Goal: Task Accomplishment & Management: Manage account settings

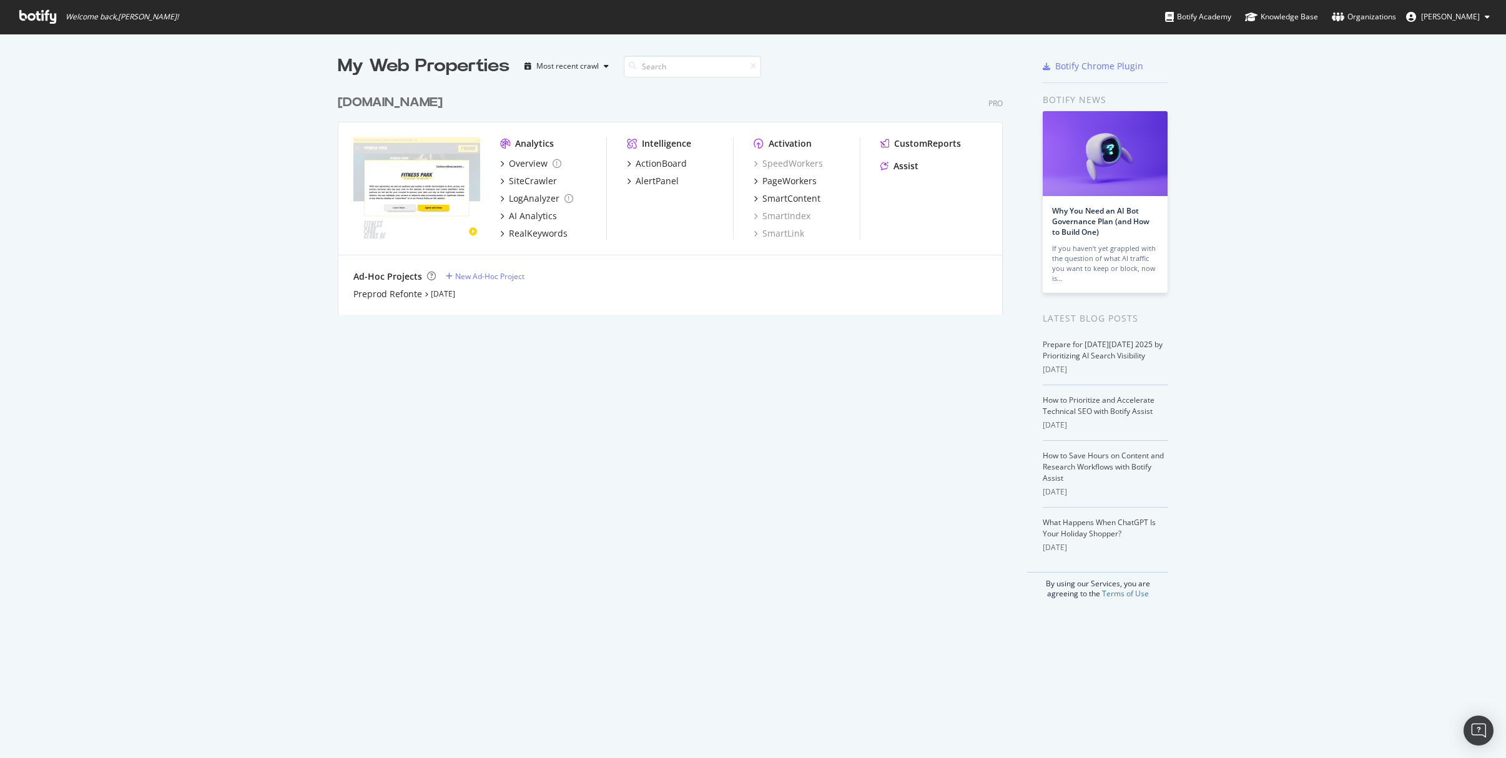
scroll to position [749, 1487]
click at [441, 291] on link "[DATE]" at bounding box center [443, 293] width 24 height 11
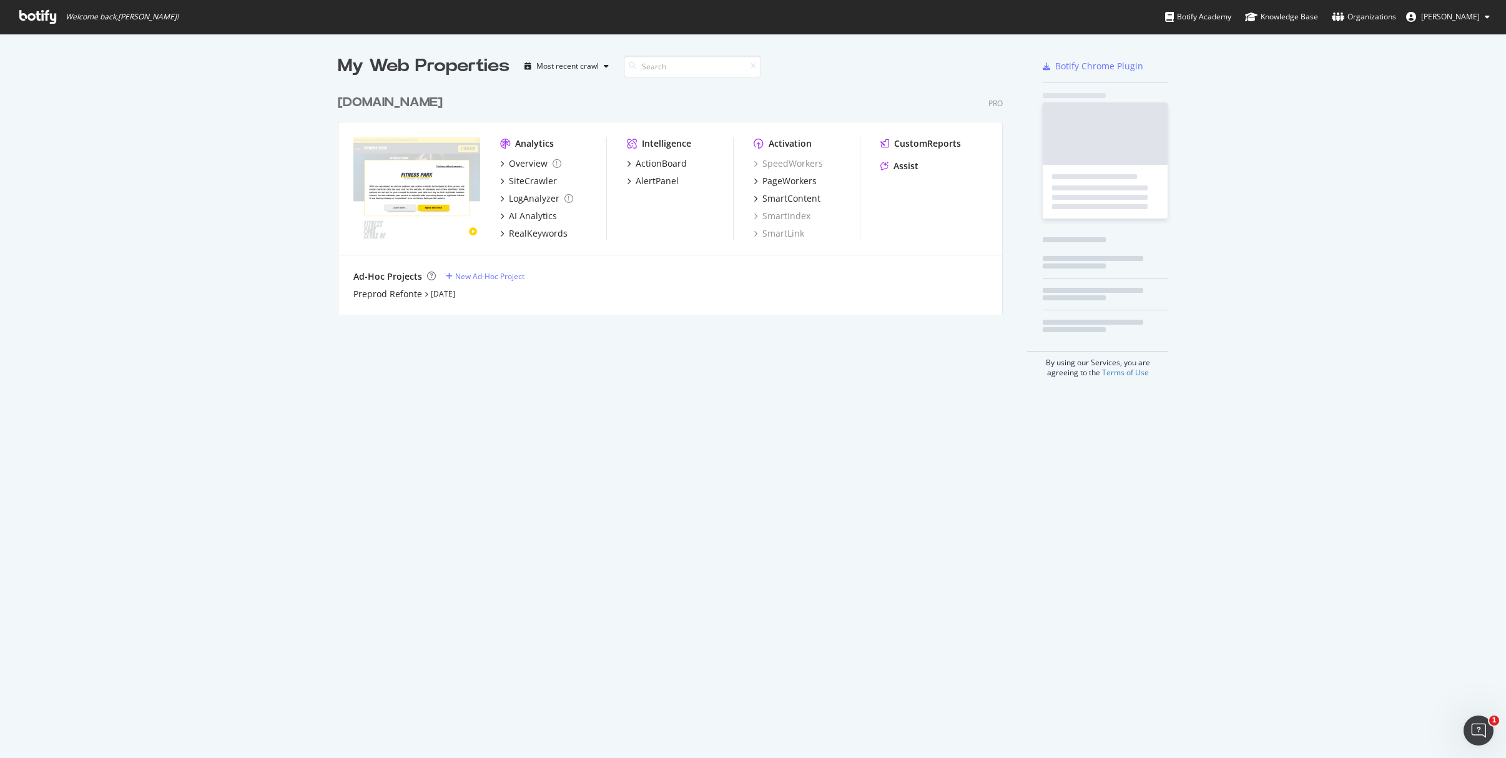
scroll to position [749, 1487]
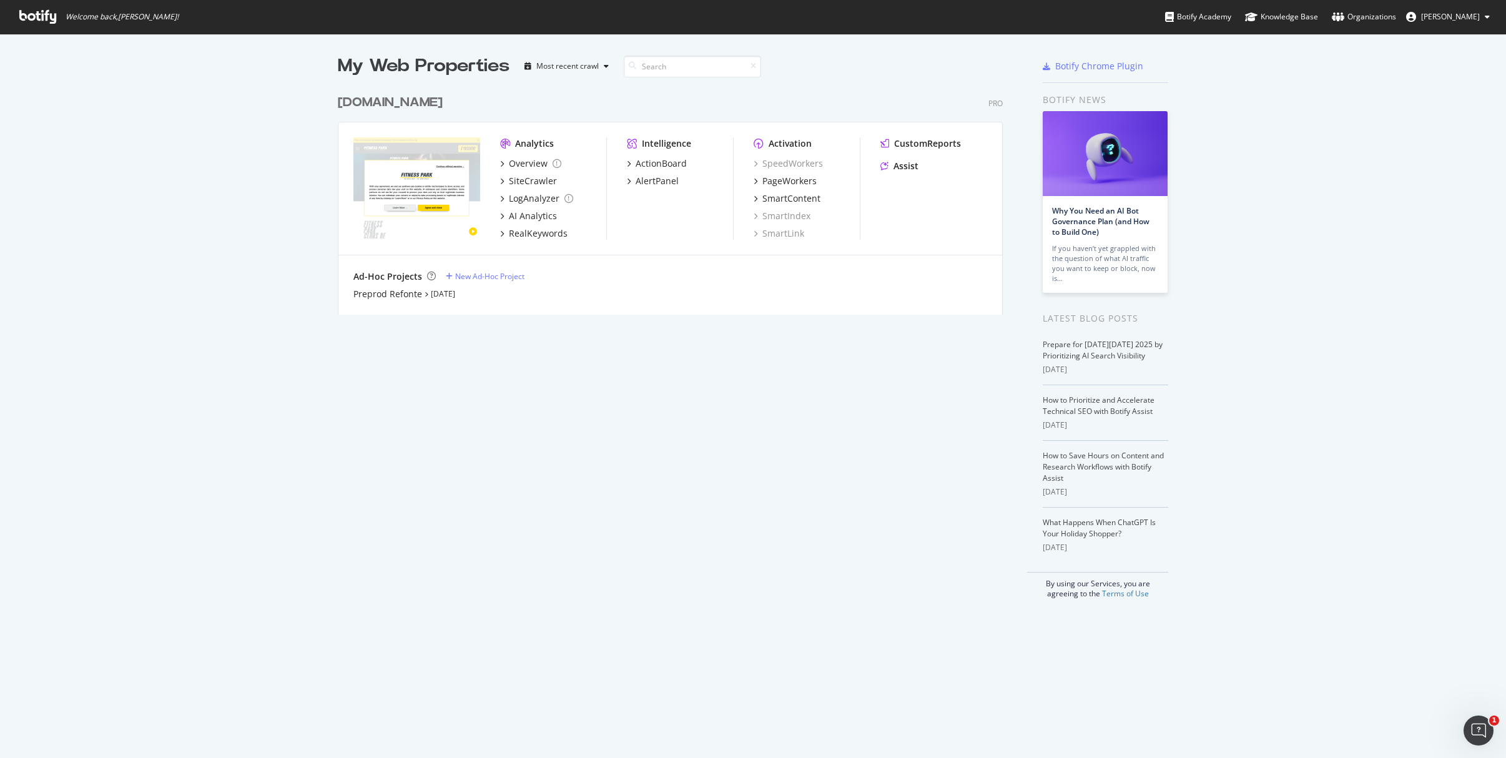
click at [393, 158] on img "grid" at bounding box center [416, 187] width 127 height 101
click at [517, 185] on div "SiteCrawler" at bounding box center [533, 181] width 48 height 12
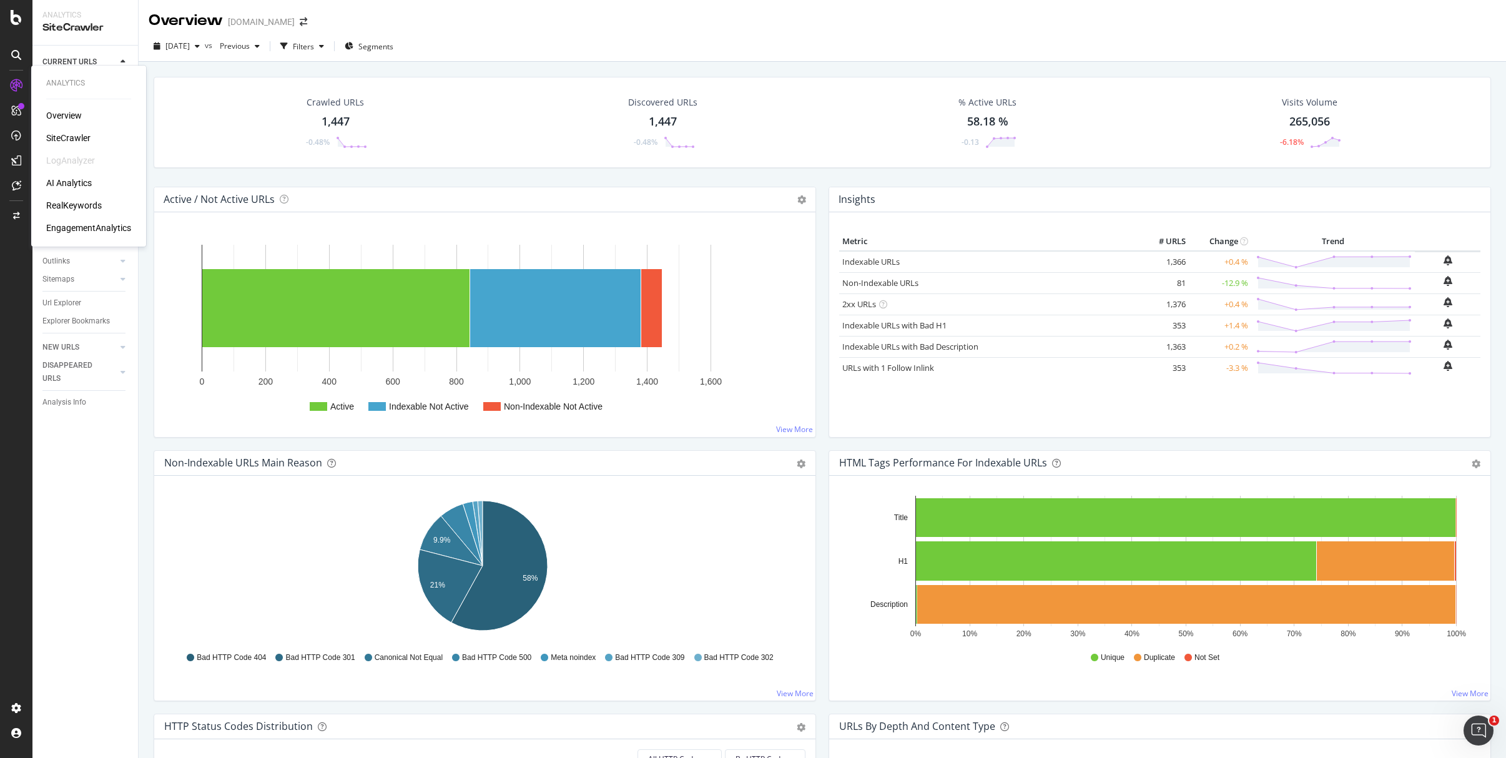
click at [59, 119] on div "Overview" at bounding box center [64, 115] width 36 height 12
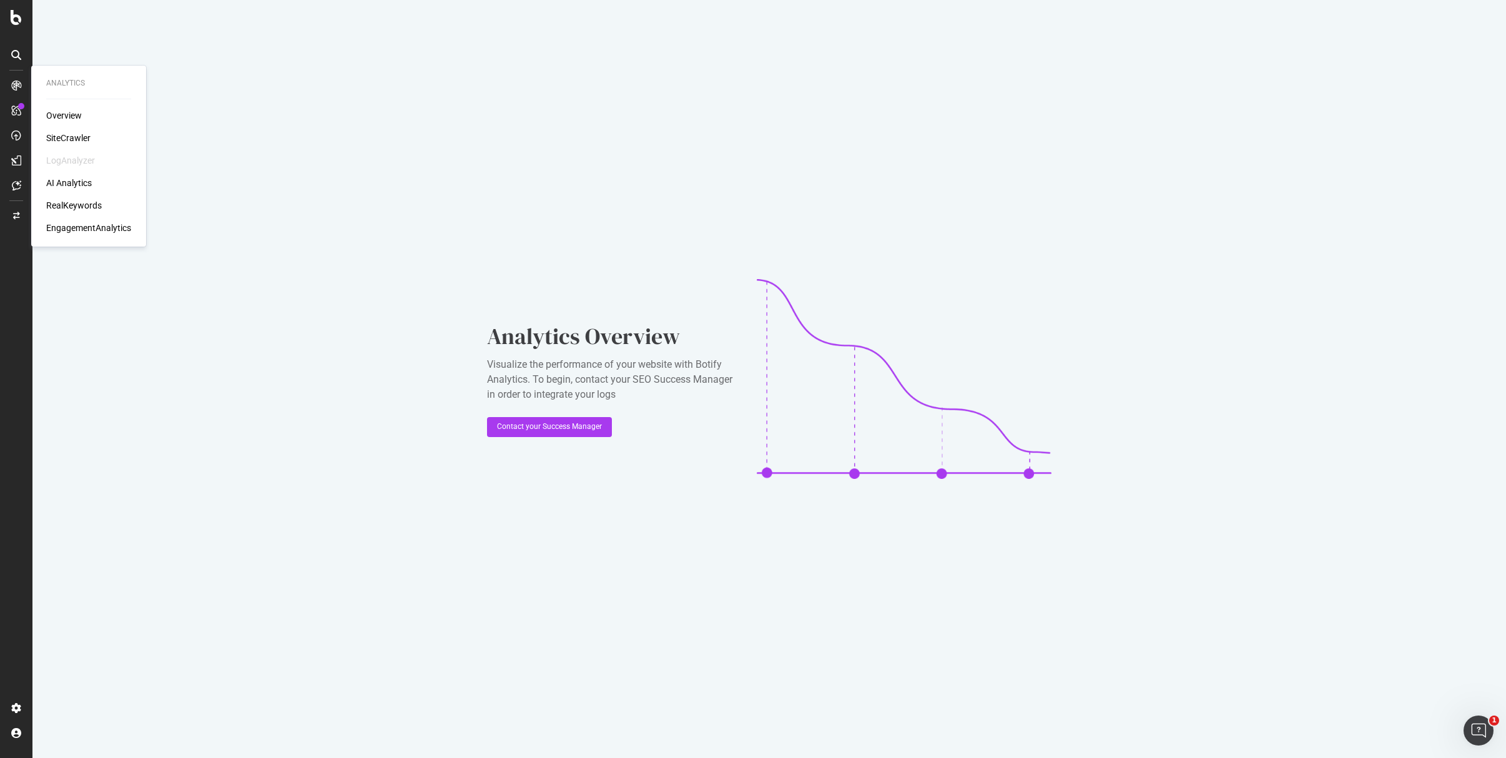
click at [74, 132] on div "SiteCrawler" at bounding box center [68, 138] width 44 height 12
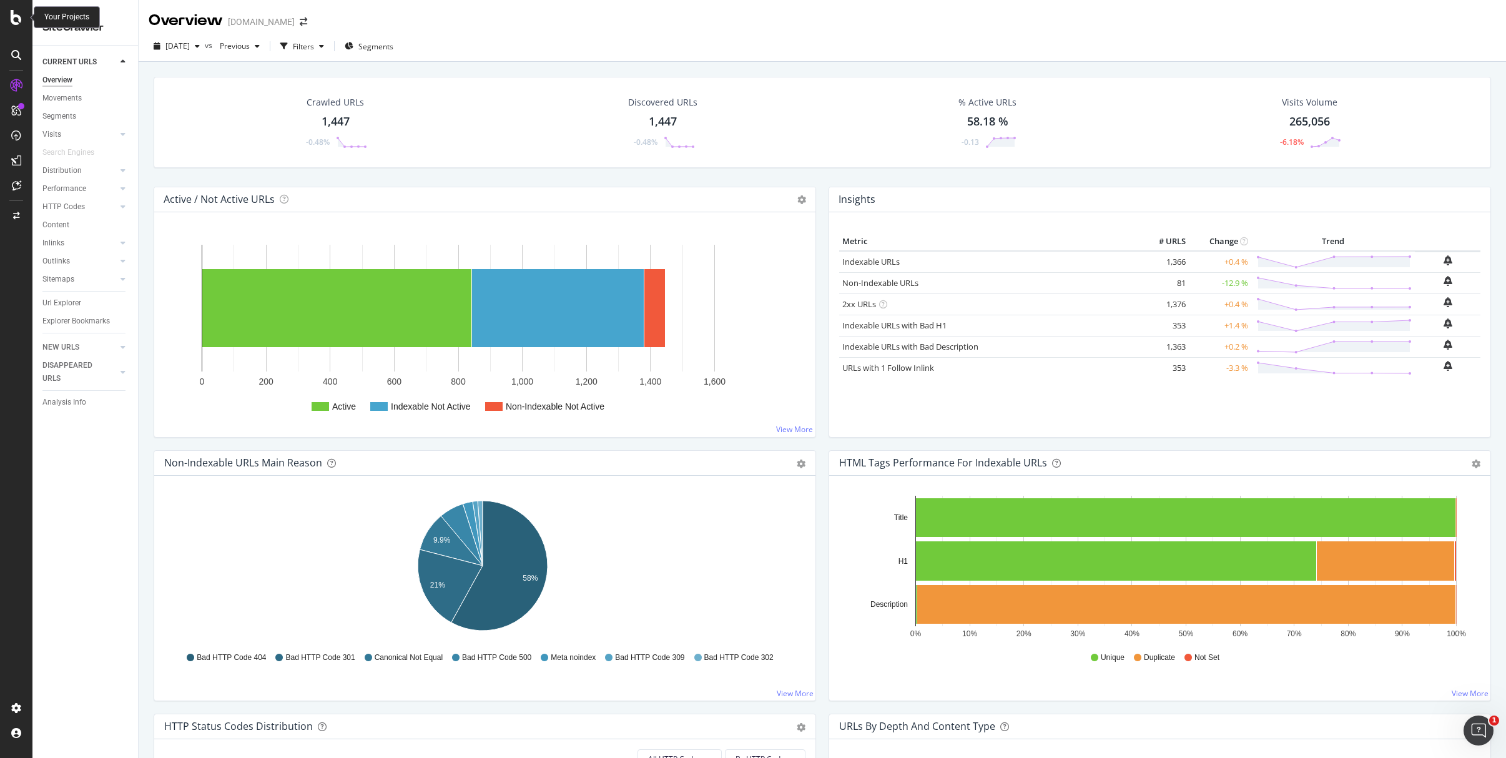
click at [15, 19] on icon at bounding box center [16, 17] width 11 height 15
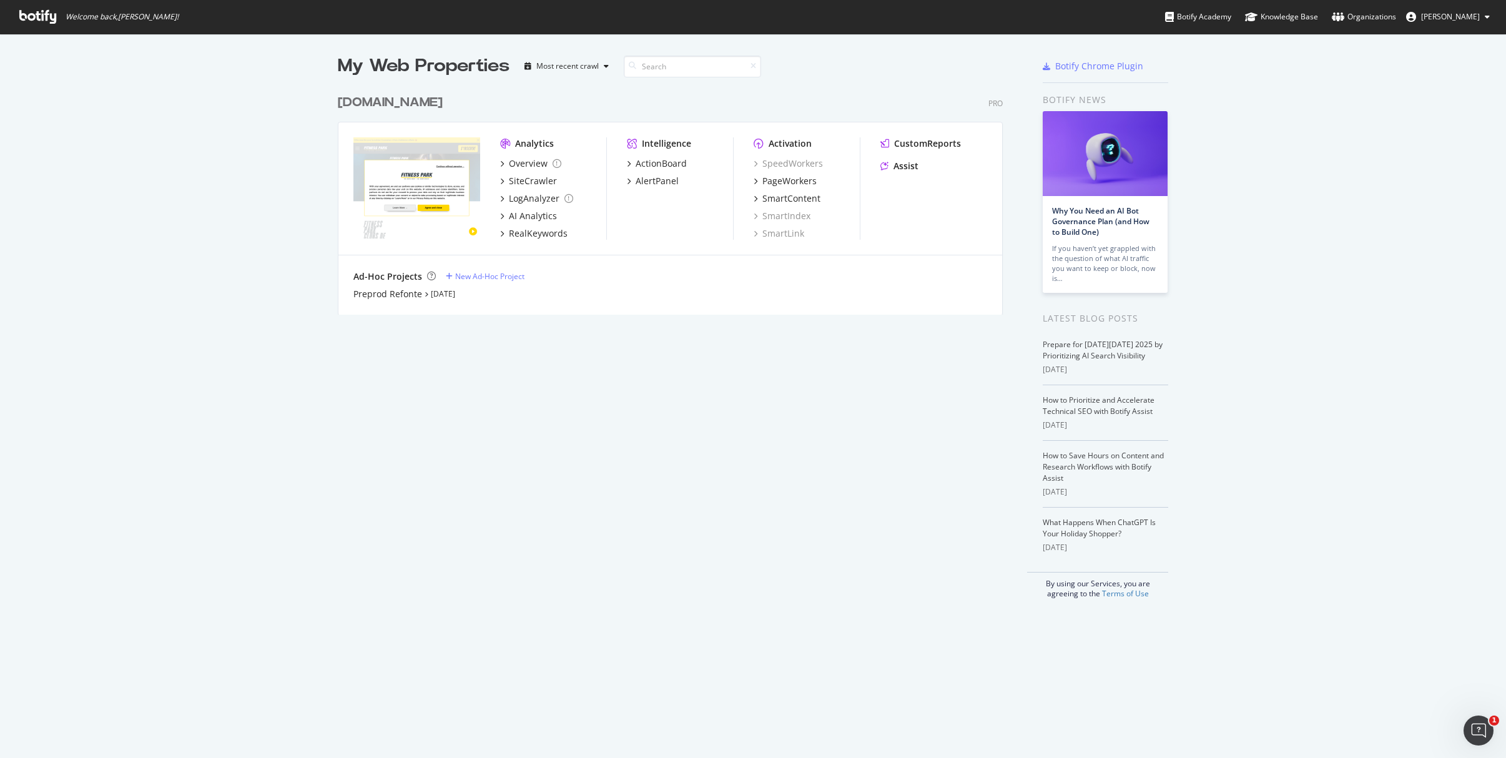
scroll to position [749, 1487]
click at [546, 69] on div "Most recent crawl" at bounding box center [567, 65] width 62 height 7
click at [861, 102] on div "[DOMAIN_NAME] Pro" at bounding box center [670, 103] width 665 height 18
click at [991, 105] on div "Pro" at bounding box center [995, 103] width 14 height 11
click at [418, 193] on img "grid" at bounding box center [416, 187] width 127 height 101
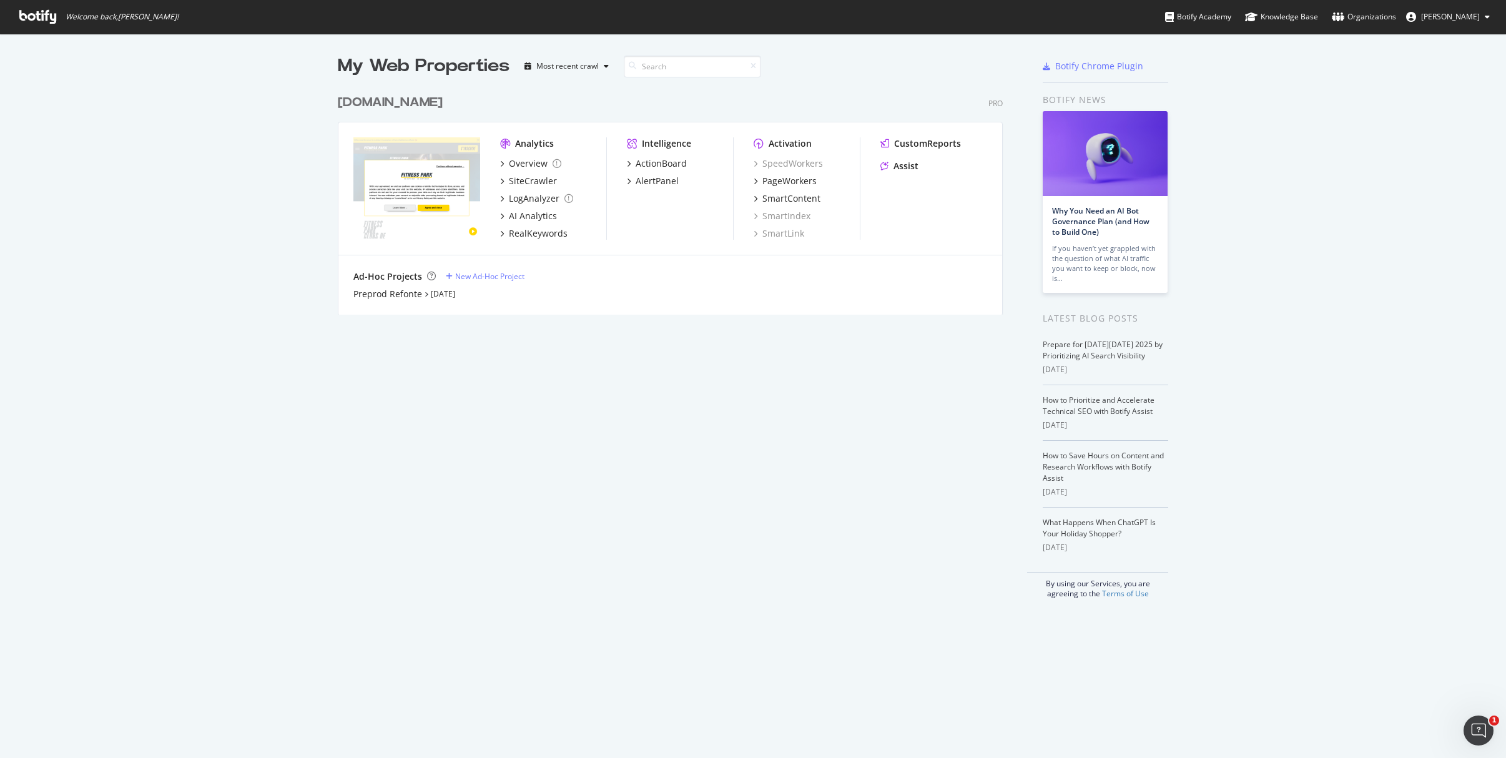
click at [1452, 23] on button "[PERSON_NAME]" at bounding box center [1448, 17] width 104 height 20
click at [1349, 243] on div "My Web Properties Most recent crawl [DOMAIN_NAME] Pro Analytics Overview SiteCr…" at bounding box center [753, 326] width 1506 height 585
click at [1437, 19] on span "[PERSON_NAME]" at bounding box center [1450, 16] width 59 height 11
click at [1395, 94] on span "FITNESS PARK DEVELOPMENT org" at bounding box center [1428, 97] width 118 height 11
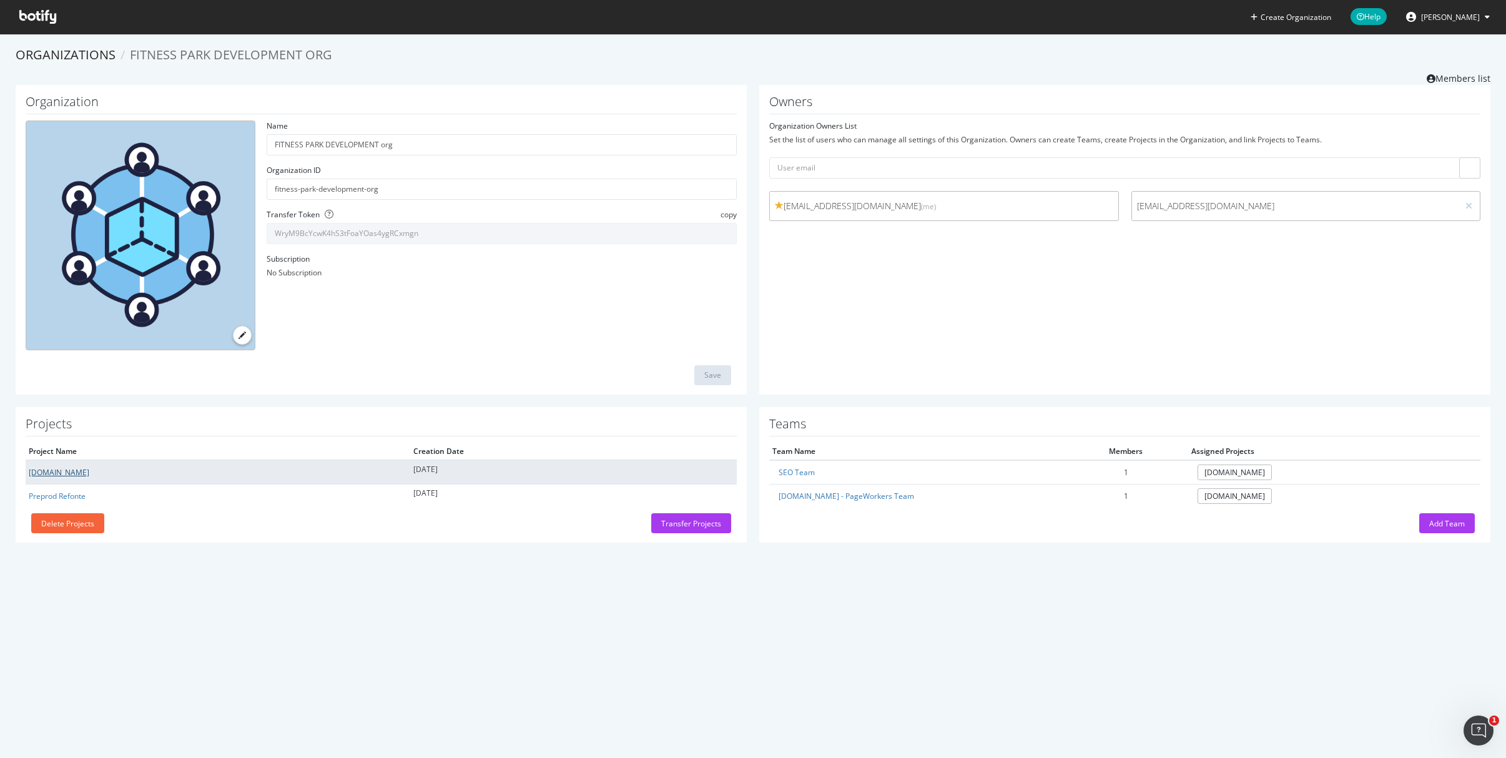
click at [52, 472] on link "[DOMAIN_NAME]" at bounding box center [59, 472] width 61 height 11
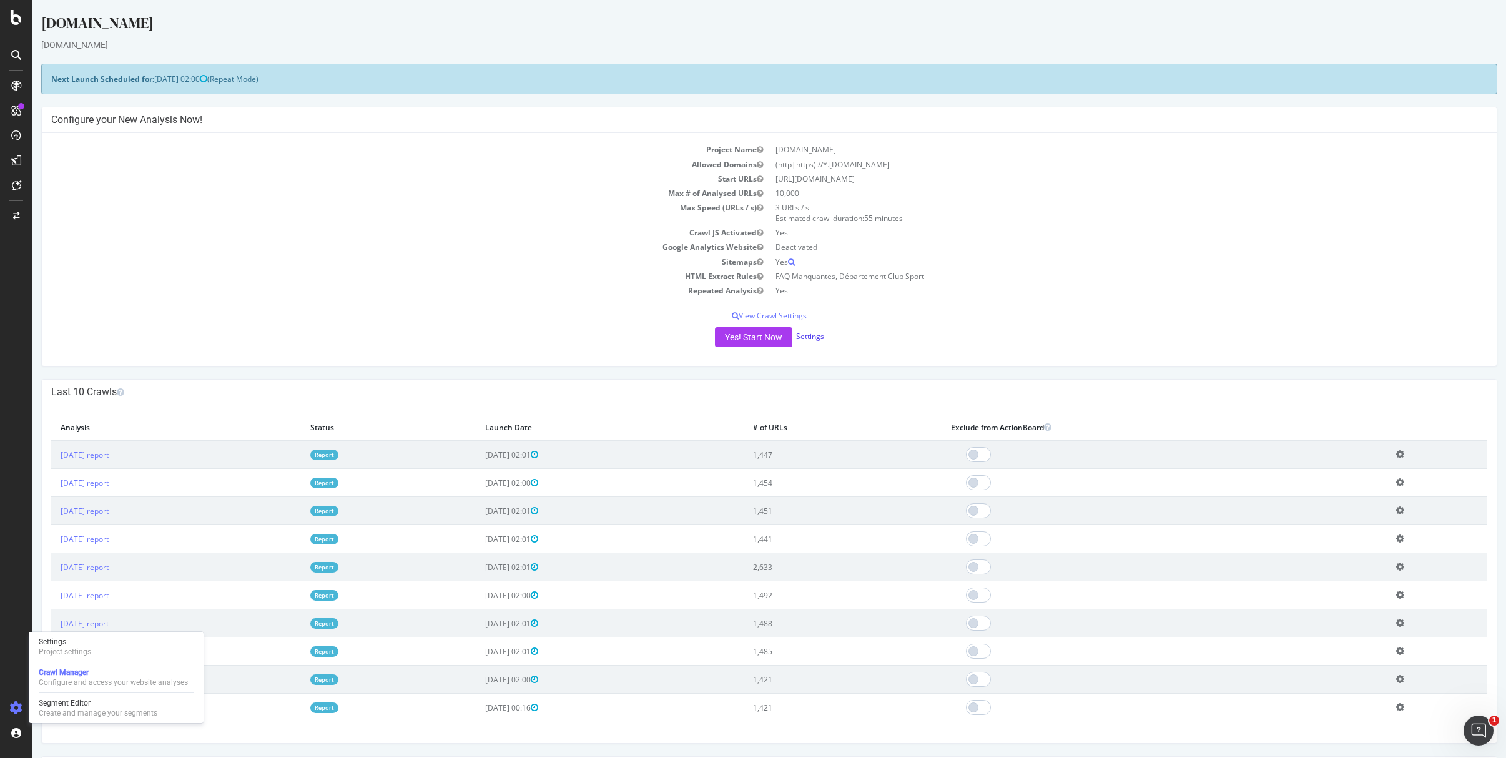
click at [805, 333] on link "Settings" at bounding box center [810, 336] width 28 height 11
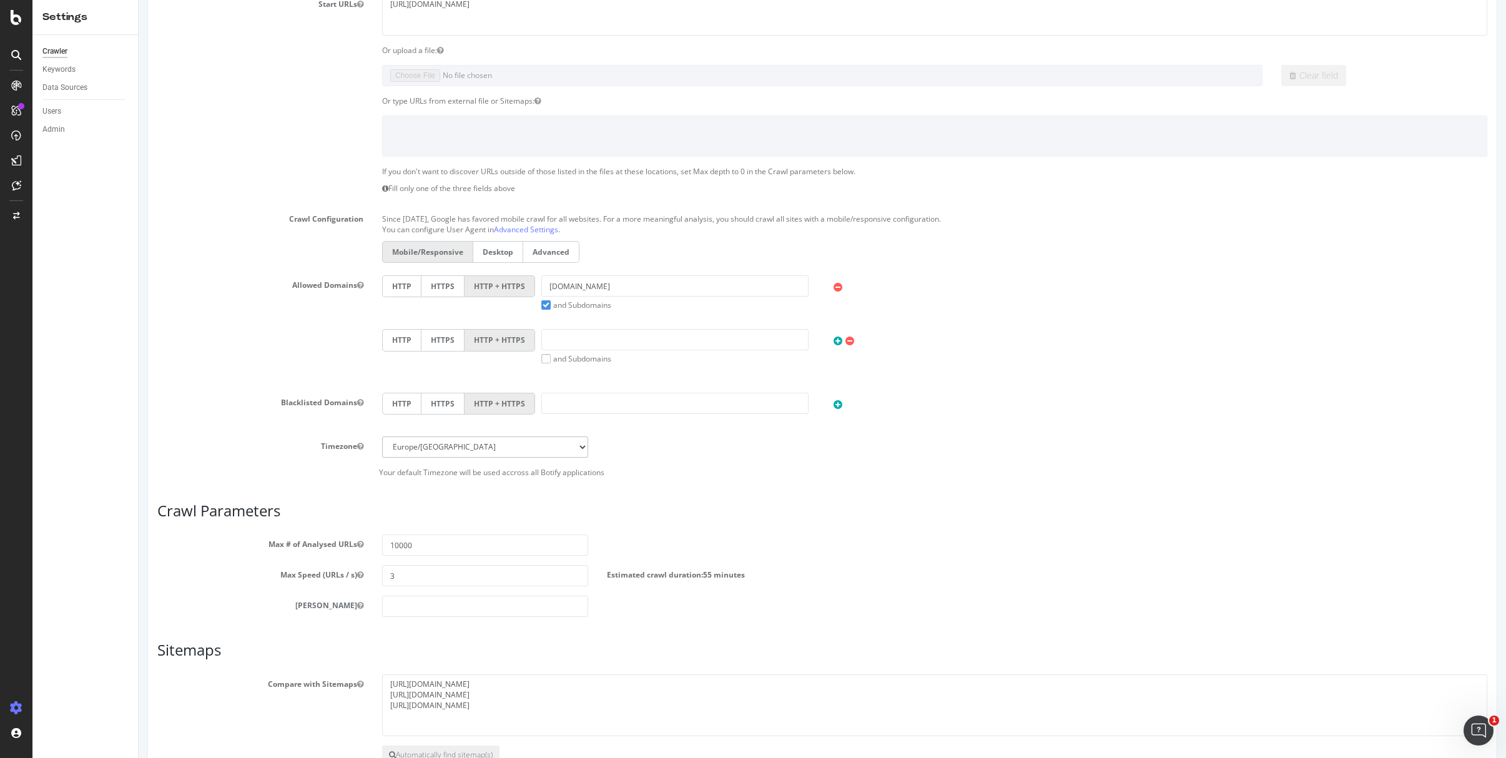
scroll to position [239, 0]
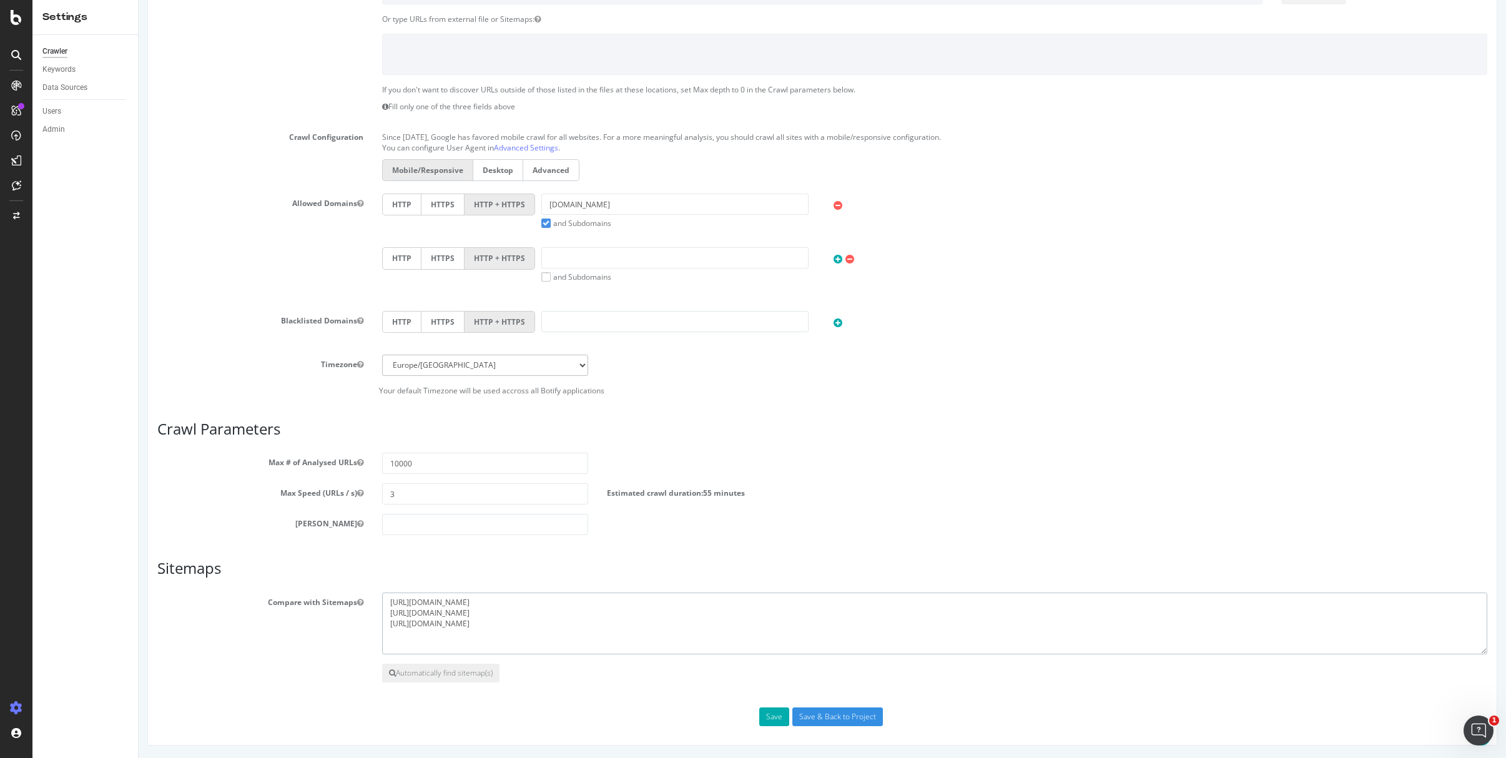
drag, startPoint x: 594, startPoint y: 621, endPoint x: 357, endPoint y: 608, distance: 237.6
click at [357, 608] on div "Compare with Sitemaps [URL][DOMAIN_NAME] [URL][DOMAIN_NAME] [URL][DOMAIN_NAME]" at bounding box center [822, 624] width 1349 height 62
click at [393, 609] on textarea "[URL][DOMAIN_NAME] [URL][DOMAIN_NAME] [URL][DOMAIN_NAME]" at bounding box center [934, 624] width 1105 height 62
drag, startPoint x: 594, startPoint y: 624, endPoint x: 329, endPoint y: 589, distance: 267.0
click at [329, 589] on article "Sitemaps Compare with Sitemaps [URL][DOMAIN_NAME] [URL][DOMAIN_NAME] [URL][DOMA…" at bounding box center [822, 621] width 1330 height 122
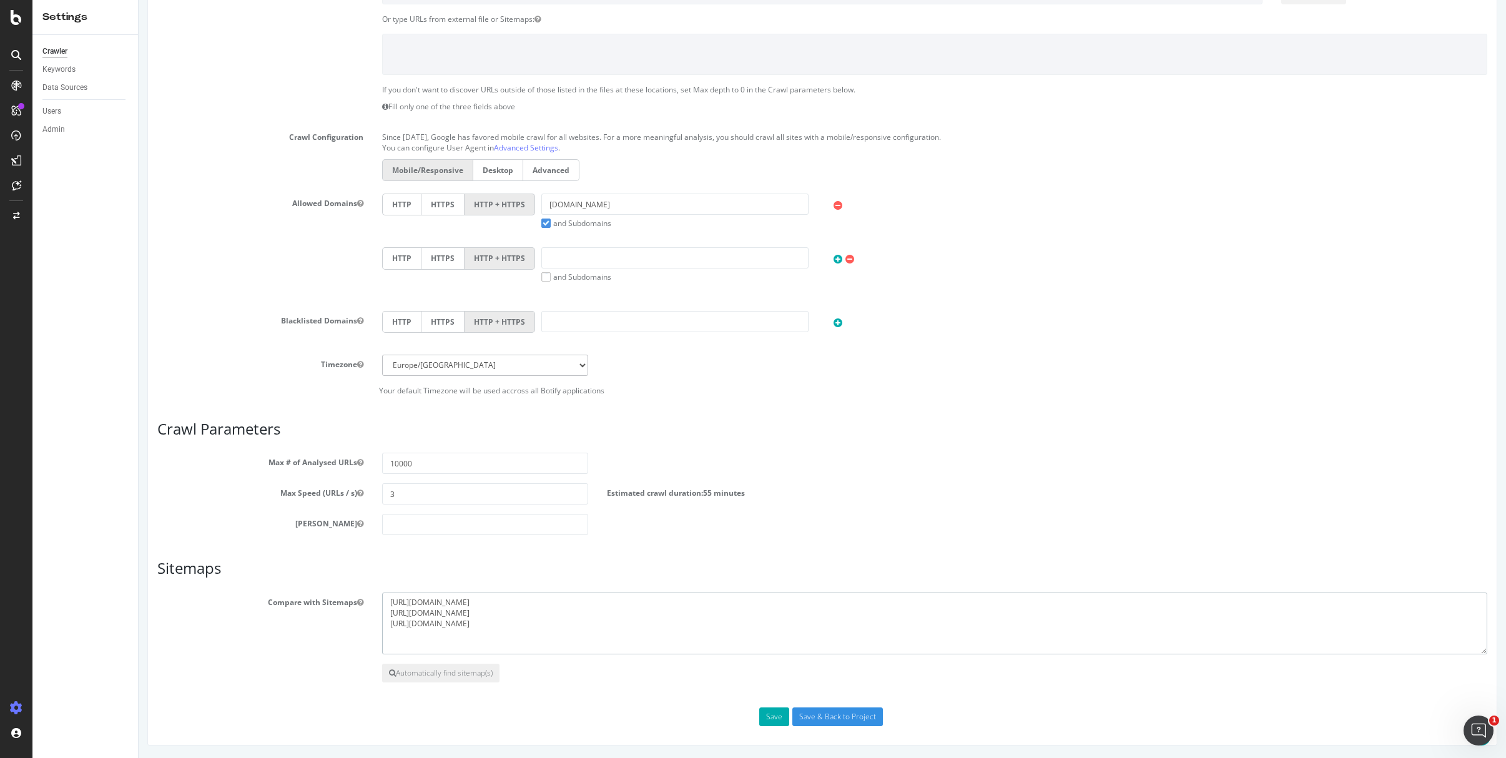
paste textarea
click at [622, 617] on textarea "[URL][DOMAIN_NAME] [URL][DOMAIN_NAME] [URL][DOMAIN_NAME]" at bounding box center [934, 624] width 1105 height 62
click at [576, 644] on textarea "[URL][DOMAIN_NAME] [URL][DOMAIN_NAME] [URL][DOMAIN_NAME]" at bounding box center [934, 624] width 1105 height 62
drag, startPoint x: 601, startPoint y: 627, endPoint x: 381, endPoint y: 601, distance: 221.3
click at [382, 601] on textarea "[URL][DOMAIN_NAME] [URL][DOMAIN_NAME] [URL][DOMAIN_NAME]" at bounding box center [934, 624] width 1105 height 62
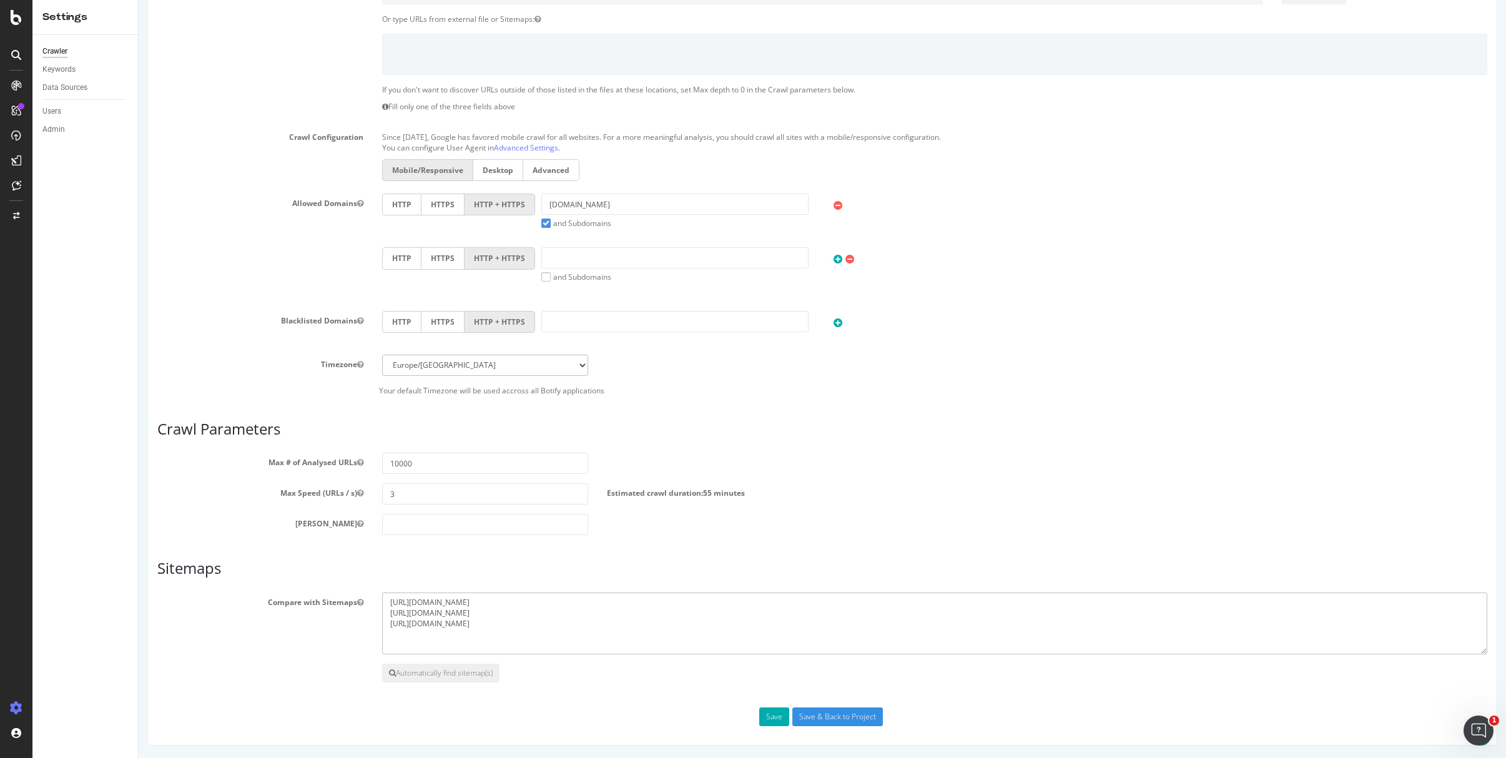
paste textarea
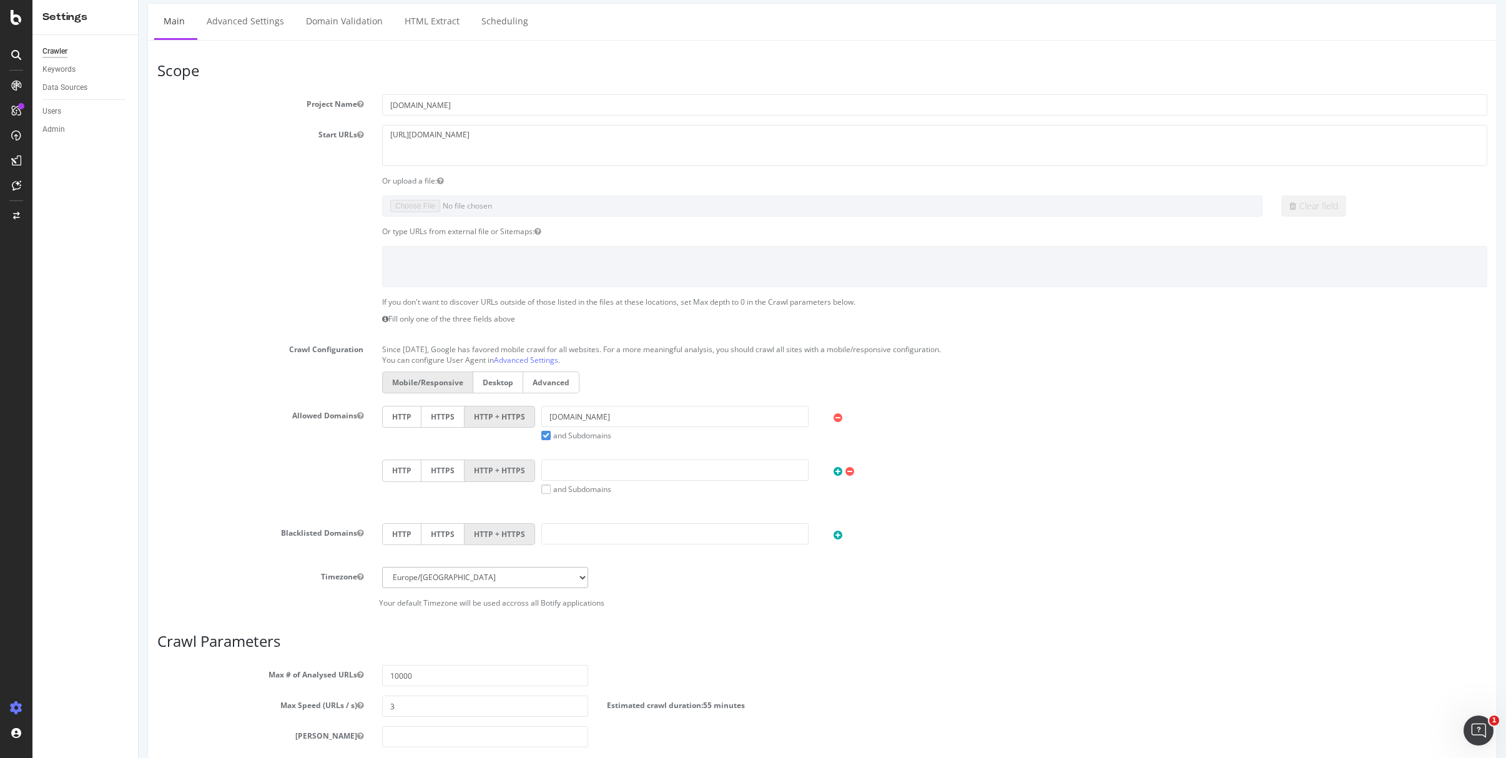
scroll to position [0, 0]
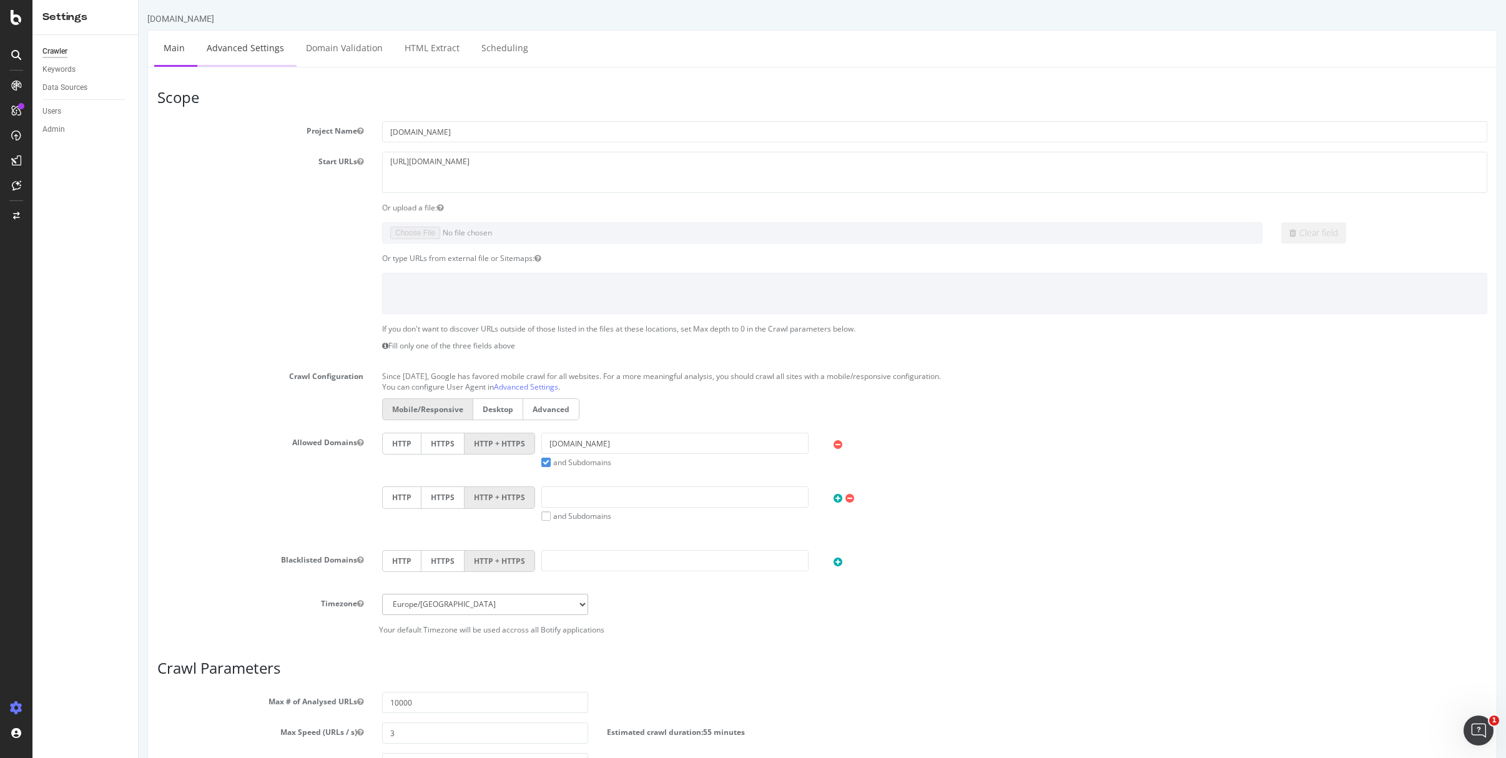
type textarea "[URL][DOMAIN_NAME]"
click at [262, 45] on link "Advanced Settings" at bounding box center [245, 48] width 96 height 34
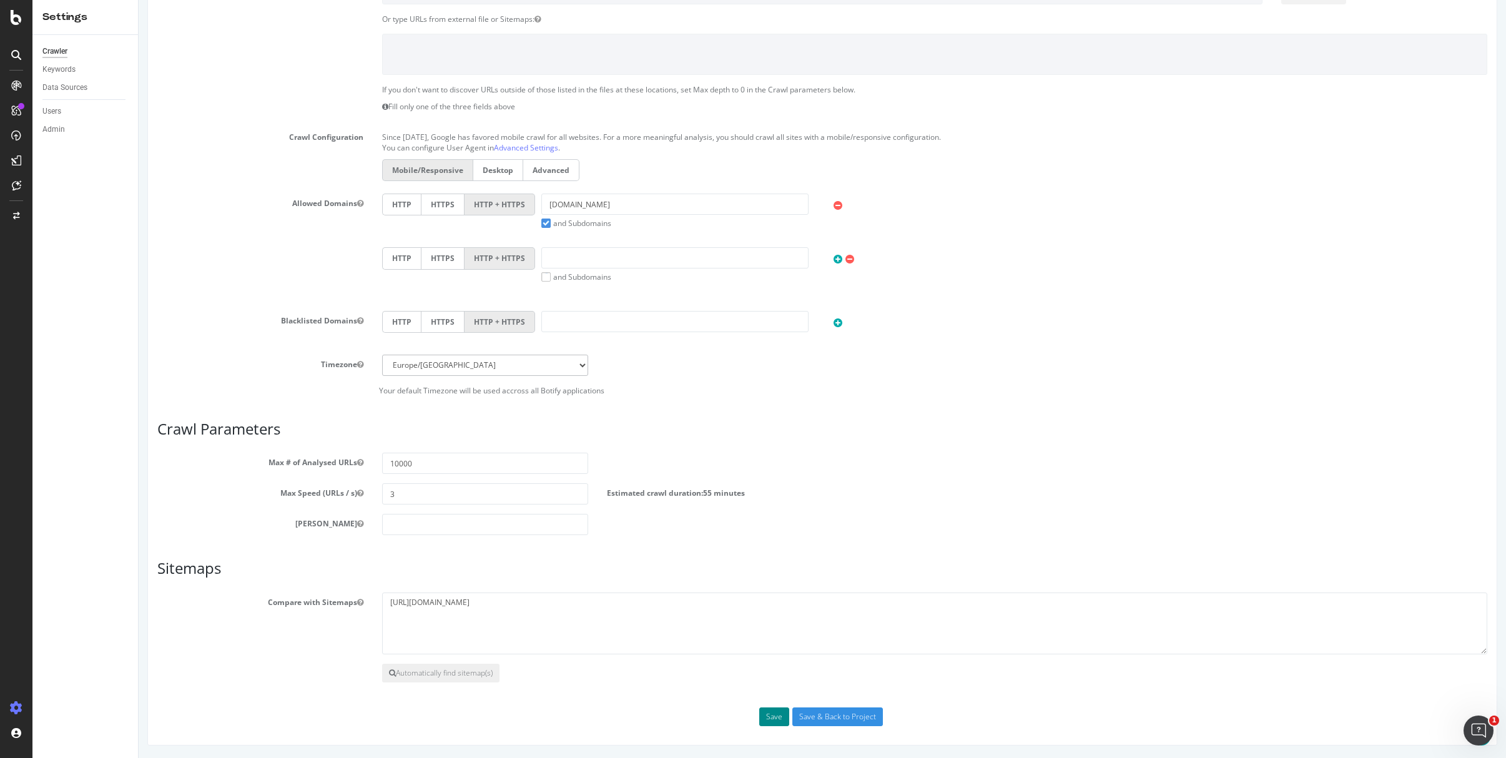
click at [770, 722] on button "Save" at bounding box center [774, 716] width 30 height 19
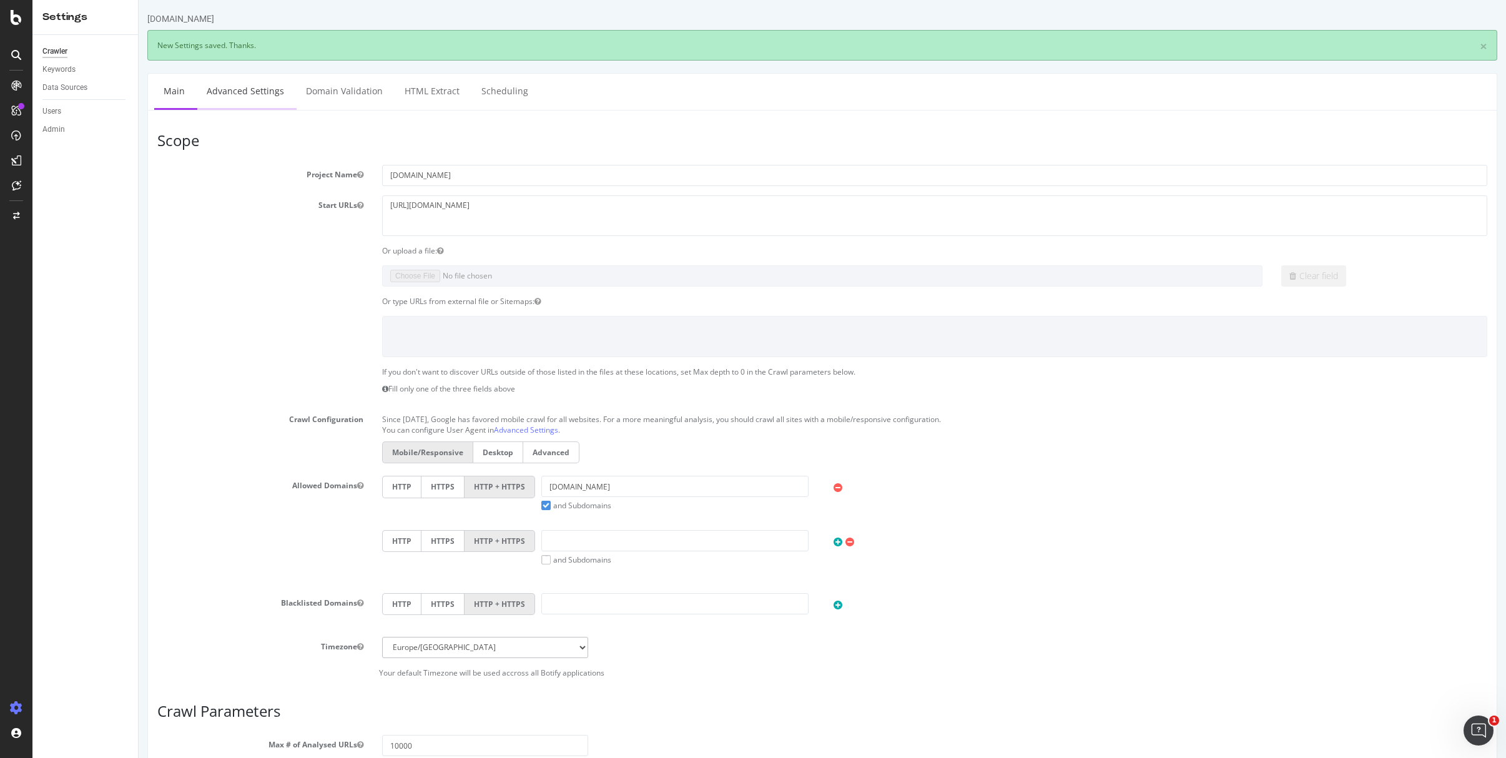
scroll to position [0, 0]
click at [253, 97] on link "Advanced Settings" at bounding box center [245, 91] width 96 height 34
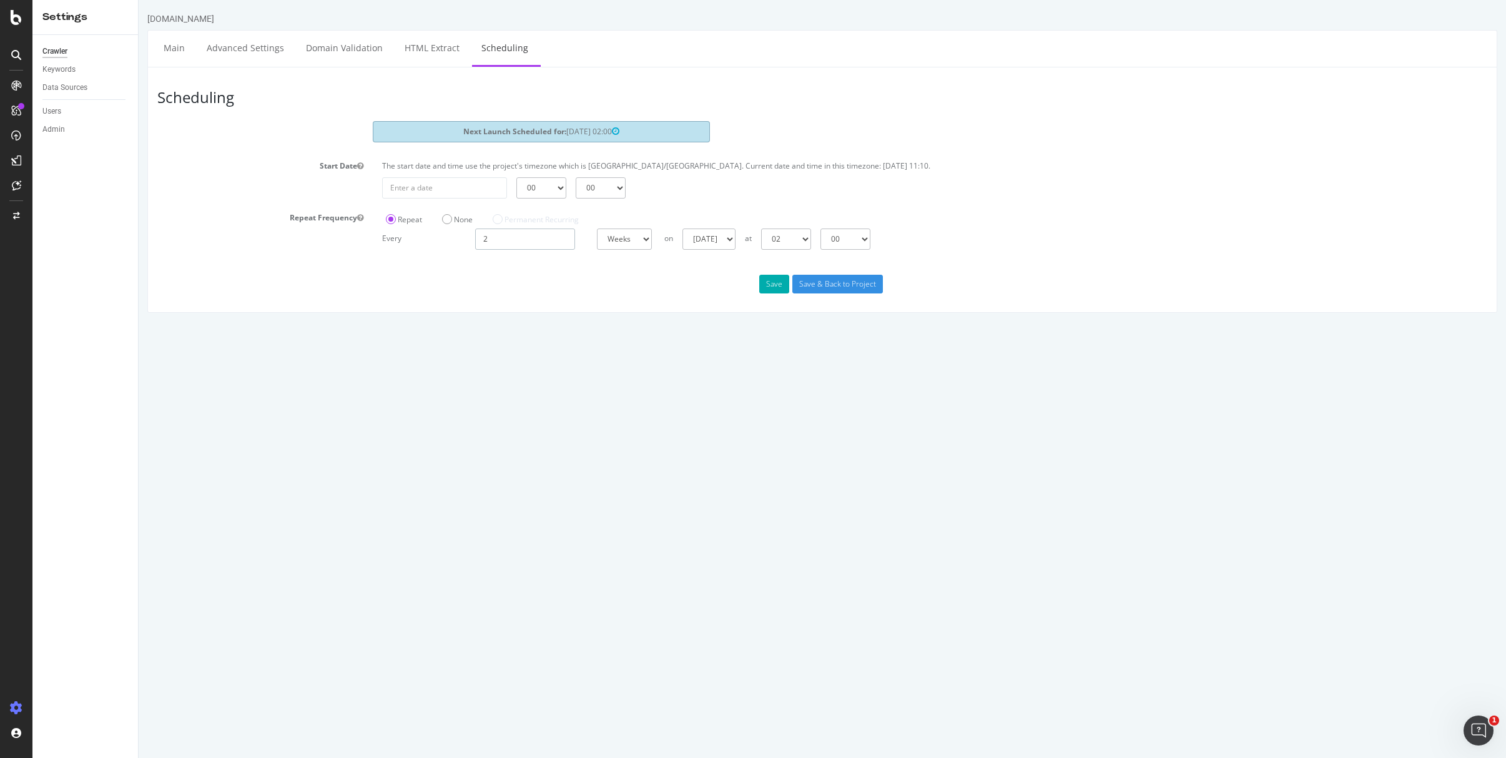
click at [516, 242] on input "2" at bounding box center [525, 239] width 100 height 21
type input "1"
click at [701, 242] on select "[DATE] [DATE] [DATE] [DATE] [DATE] [DATE] [DATE]" at bounding box center [705, 239] width 53 height 21
select select "1"
click at [679, 229] on select "[DATE] [DATE] [DATE] [DATE] [DATE] [DATE] [DATE]" at bounding box center [705, 239] width 53 height 21
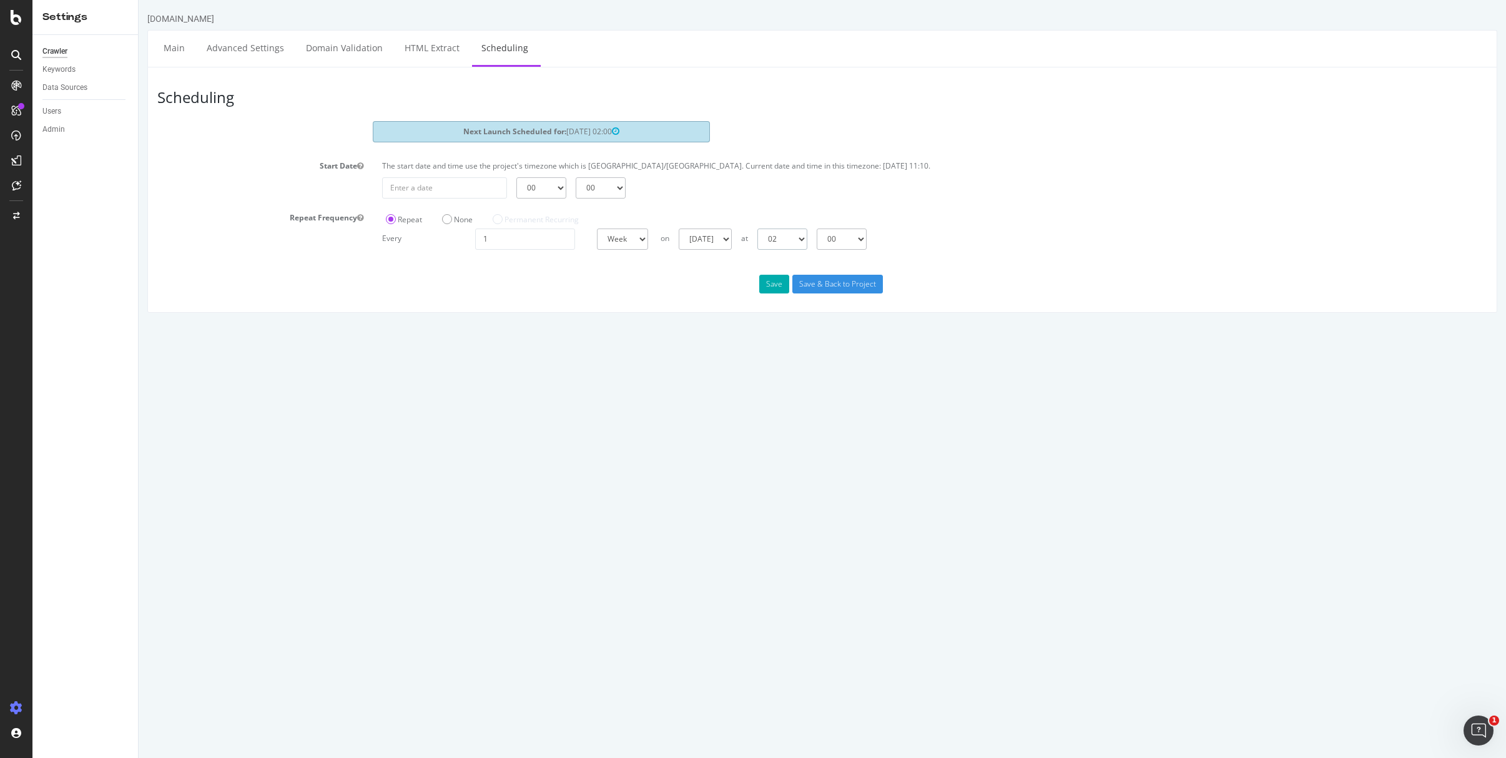
click at [787, 243] on select "00 01 02 03 04 05 06 07 08 09 10 11 12 13 14 15 16 17 18 19 20 21 22 23" at bounding box center [782, 239] width 50 height 21
select select "4"
click at [757, 229] on select "00 01 02 03 04 05 06 07 08 09 10 11 12 13 14 15 16 17 18 19 20 21 22 23" at bounding box center [782, 239] width 50 height 21
click at [784, 284] on button "Save" at bounding box center [774, 284] width 30 height 19
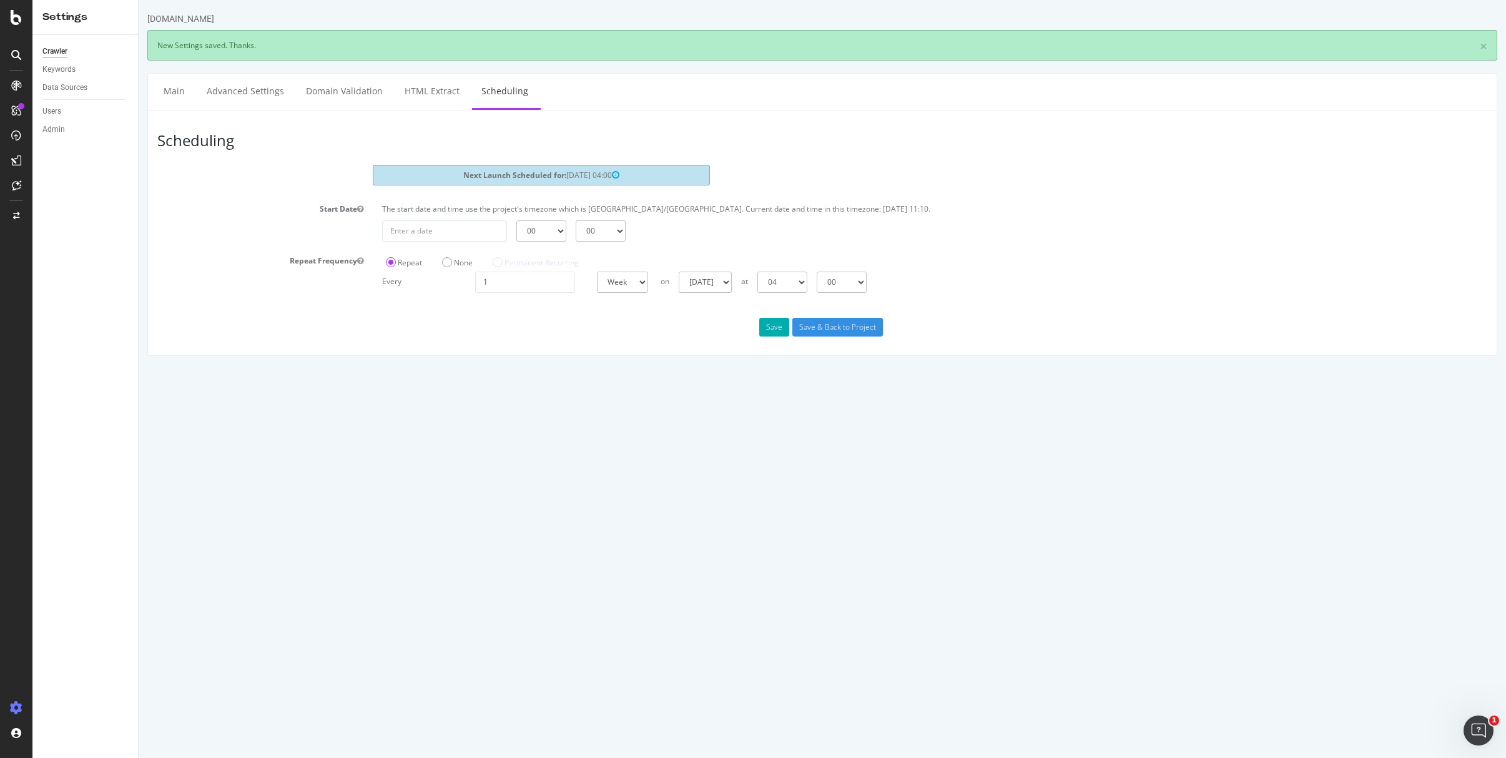
click at [466, 317] on div "Scheduling Next Launch Scheduled for: [DATE] 04:00 Start Date The start date an…" at bounding box center [822, 233] width 1350 height 246
